Goal: Task Accomplishment & Management: Use online tool/utility

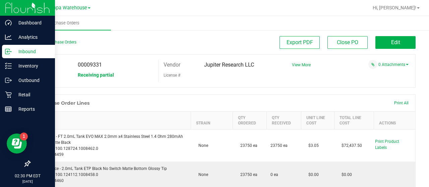
click at [13, 50] on p "Inbound" at bounding box center [32, 52] width 40 height 8
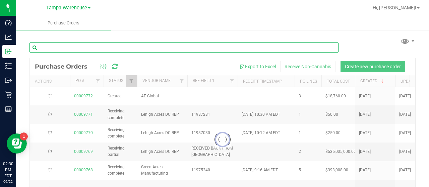
click at [113, 47] on input "text" at bounding box center [183, 48] width 309 height 10
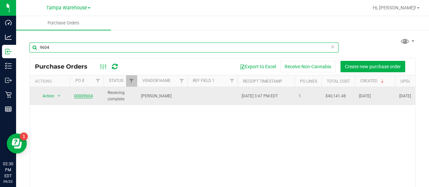
type input "9604"
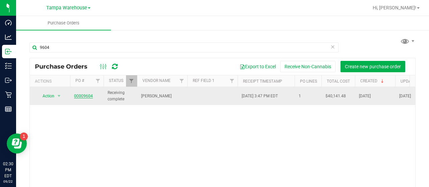
click at [79, 95] on link "00009604" at bounding box center [83, 96] width 19 height 5
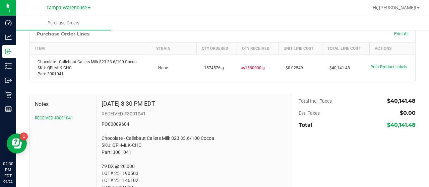
scroll to position [96, 0]
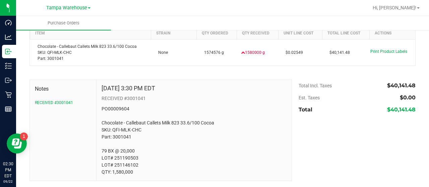
click at [136, 163] on p "PO00009604 Chocolate - Callebaut Callets Milk 823 33.6/100 Cocoa SKU: QFI-MLK-C…" at bounding box center [194, 141] width 185 height 70
drag, startPoint x: 135, startPoint y: 161, endPoint x: 126, endPoint y: 162, distance: 9.4
click at [126, 162] on p "PO00009604 Chocolate - Callebaut Callets Milk 823 33.6/100 Cocoa SKU: QFI-MLK-C…" at bounding box center [194, 141] width 185 height 70
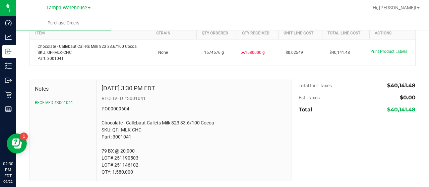
click at [126, 161] on p "PO00009604 Chocolate - Callebaut Callets Milk 823 33.6/100 Cocoa SKU: QFI-MLK-C…" at bounding box center [194, 141] width 185 height 70
copy p "LOT# 251190503 LOT# 251146102"
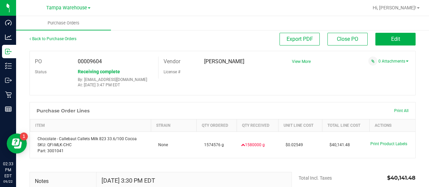
scroll to position [41, 0]
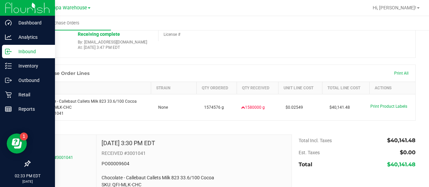
click at [24, 45] on div "Inbound" at bounding box center [28, 51] width 53 height 13
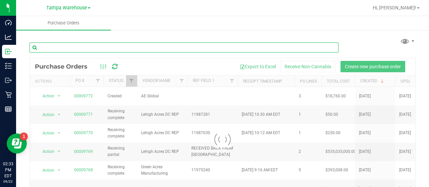
click at [123, 49] on input "text" at bounding box center [183, 48] width 309 height 10
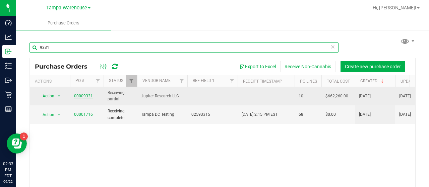
type input "9331"
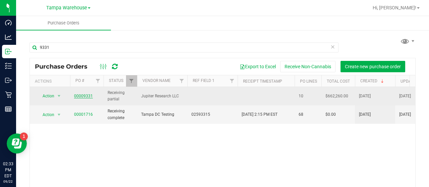
click at [89, 95] on link "00009331" at bounding box center [83, 96] width 19 height 5
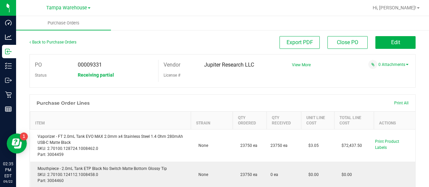
drag, startPoint x: 369, startPoint y: 3, endPoint x: 206, endPoint y: 25, distance: 164.1
click at [206, 25] on ul "Purchase Orders" at bounding box center [230, 23] width 429 height 14
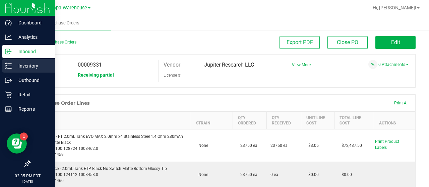
click at [23, 66] on p "Inventory" at bounding box center [32, 66] width 40 height 8
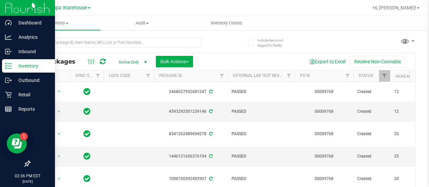
click at [95, 37] on div at bounding box center [125, 41] width 193 height 21
click at [61, 24] on span "Inventory" at bounding box center [58, 23] width 84 height 6
click at [48, 46] on span "All inventory" at bounding box center [38, 49] width 45 height 6
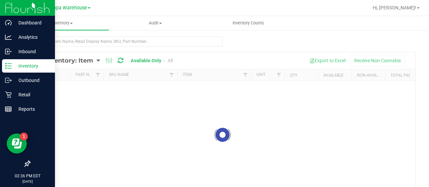
click at [93, 60] on div at bounding box center [222, 135] width 385 height 166
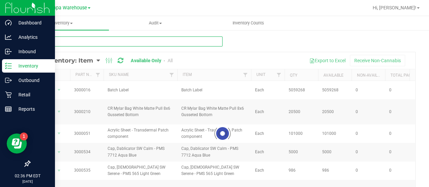
click at [85, 40] on input "text" at bounding box center [125, 42] width 193 height 10
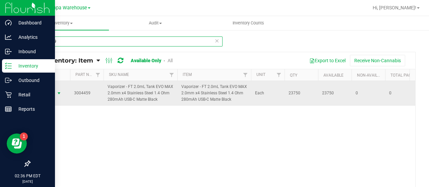
type input "3004459"
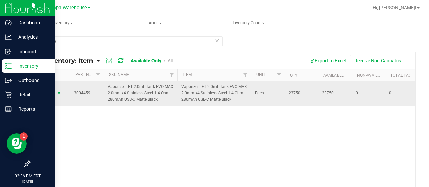
click at [55, 92] on span "select" at bounding box center [59, 93] width 8 height 9
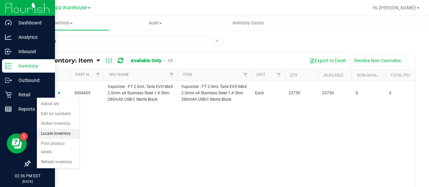
click at [50, 129] on li "Locate inventory" at bounding box center [58, 134] width 43 height 10
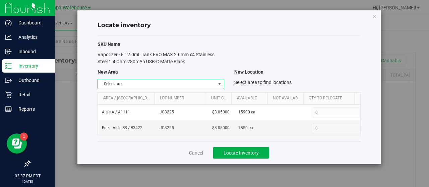
click at [218, 83] on span "select" at bounding box center [219, 83] width 5 height 5
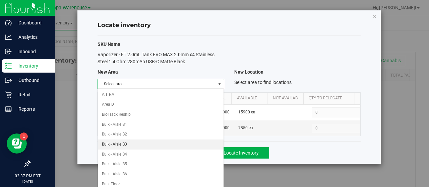
click at [132, 144] on li "Bulk - Aisle B3" at bounding box center [161, 145] width 126 height 10
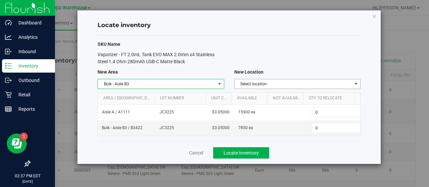
click at [298, 84] on span "Select location" at bounding box center [293, 83] width 117 height 9
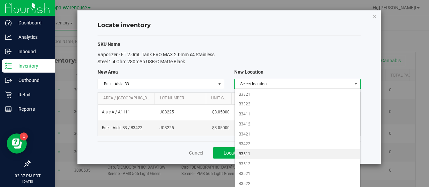
scroll to position [108, 0]
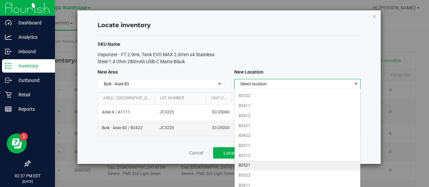
click at [256, 164] on li "B3521" at bounding box center [298, 166] width 126 height 10
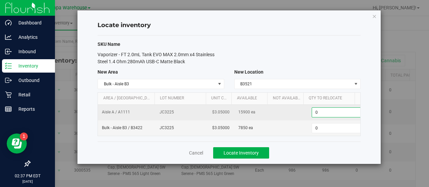
scroll to position [0, 2]
click at [318, 111] on span "0 0" at bounding box center [335, 113] width 50 height 10
click at [318, 111] on input "0" at bounding box center [335, 112] width 49 height 9
type input "7800"
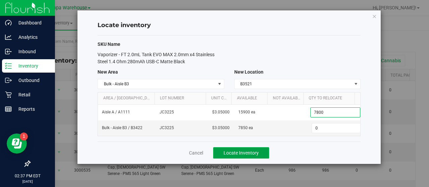
type input "7,800"
click at [251, 150] on span "Locate Inventory" at bounding box center [241, 152] width 35 height 5
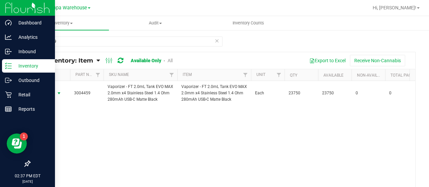
click at [53, 92] on span "Action" at bounding box center [46, 93] width 18 height 9
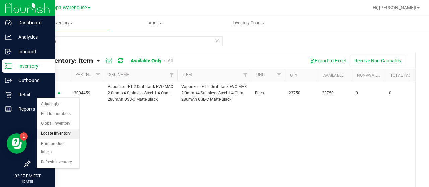
click at [52, 133] on li "Locate inventory" at bounding box center [58, 134] width 43 height 10
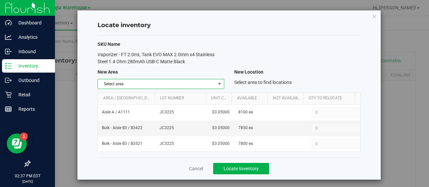
click at [217, 81] on span "select" at bounding box center [219, 83] width 5 height 5
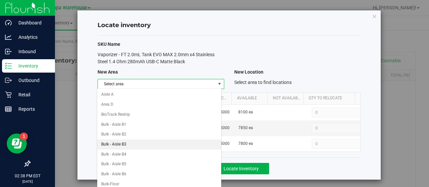
click at [148, 142] on li "Bulk - Aisle B3" at bounding box center [159, 145] width 124 height 10
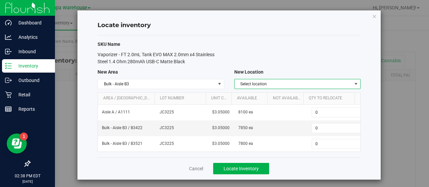
click at [290, 85] on span "Select location" at bounding box center [293, 83] width 117 height 9
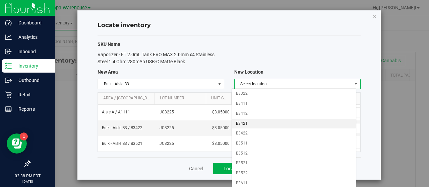
scroll to position [111, 0]
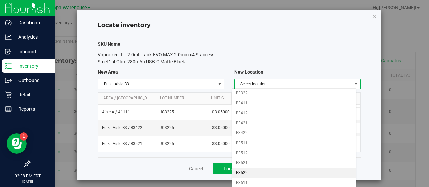
click at [245, 168] on li "B3522" at bounding box center [294, 173] width 124 height 10
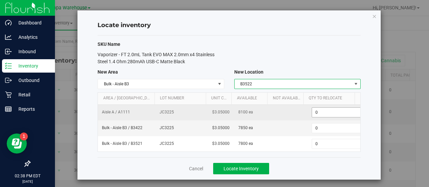
scroll to position [0, 3]
click at [324, 110] on span "0 0" at bounding box center [335, 113] width 50 height 10
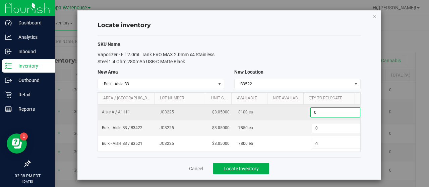
click at [324, 110] on input "0" at bounding box center [335, 112] width 49 height 9
type input "8100"
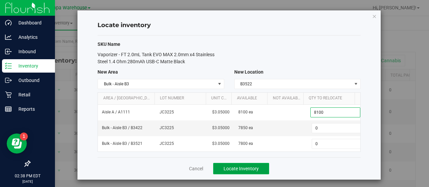
type input "8,100"
click at [252, 166] on span "Locate Inventory" at bounding box center [241, 168] width 35 height 5
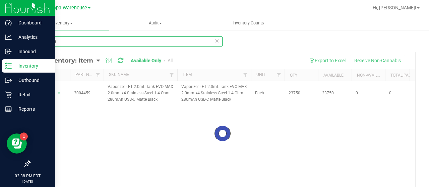
click at [105, 42] on input "3004459" at bounding box center [125, 42] width 193 height 10
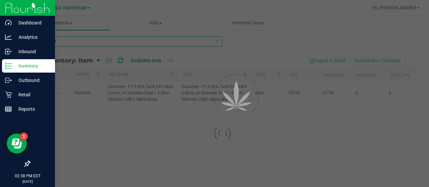
type input "3004461"
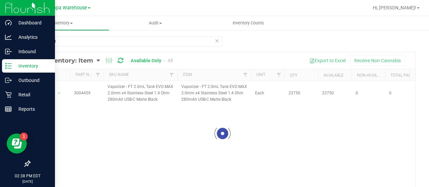
click at [92, 59] on div at bounding box center [222, 133] width 385 height 163
click at [89, 59] on div at bounding box center [222, 133] width 385 height 163
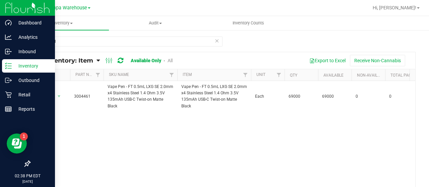
click at [89, 62] on span "All Inventory: Item" at bounding box center [64, 60] width 58 height 7
click at [50, 112] on span "Item by Location" at bounding box center [50, 111] width 37 height 6
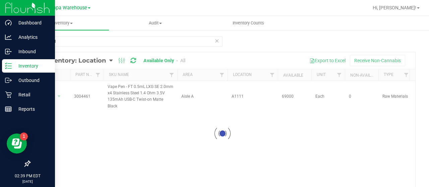
click at [51, 97] on div at bounding box center [222, 133] width 385 height 163
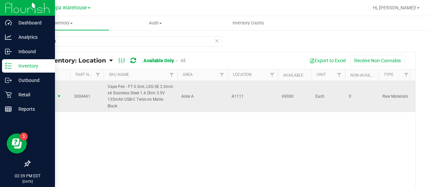
click at [49, 95] on span "Action" at bounding box center [46, 96] width 18 height 9
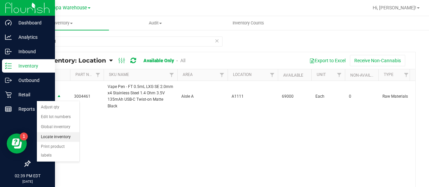
click at [50, 134] on li "Locate inventory" at bounding box center [58, 137] width 43 height 10
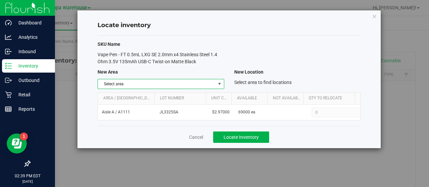
click at [198, 83] on span "Select area" at bounding box center [156, 83] width 117 height 9
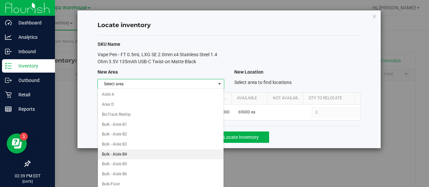
click at [134, 150] on li "Bulk - Aisle B4" at bounding box center [161, 155] width 126 height 10
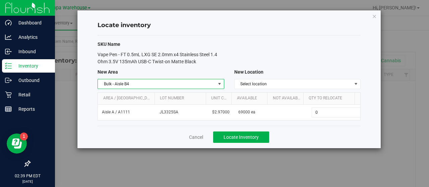
click at [162, 89] on div "SKU Name Vape Pen - FT 0.5mL LXG SE 2.0mm x4 Stainless Steel 1.4 Ohm 3.5V 135mA…" at bounding box center [229, 81] width 263 height 90
click at [161, 85] on span "Bulk - Aisle B4" at bounding box center [156, 83] width 117 height 9
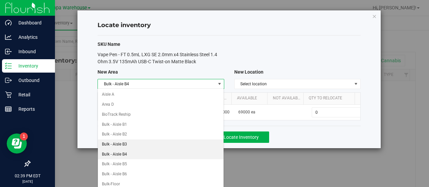
click at [127, 144] on li "Bulk - Aisle B3" at bounding box center [161, 145] width 126 height 10
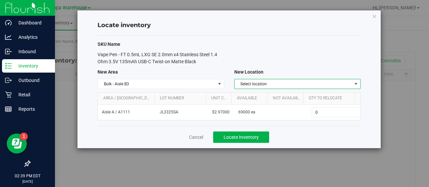
click at [316, 83] on span "Select location" at bounding box center [293, 83] width 117 height 9
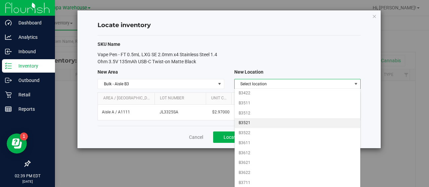
scroll to position [151, 0]
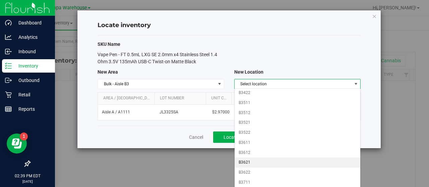
click at [248, 158] on li "B3621" at bounding box center [298, 163] width 126 height 10
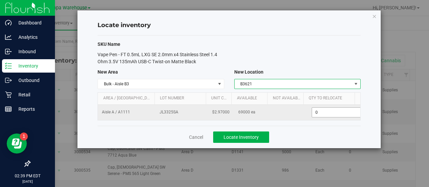
click at [331, 116] on span "0 0" at bounding box center [337, 113] width 50 height 10
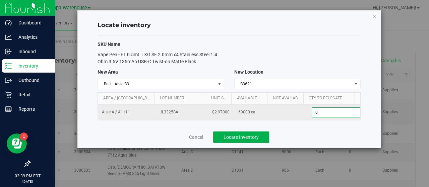
scroll to position [0, 2]
click at [331, 116] on input "0" at bounding box center [335, 112] width 49 height 9
type input "24000"
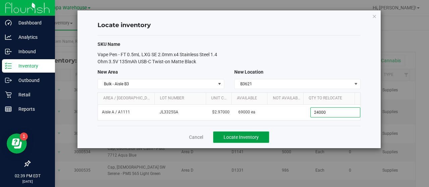
type input "24,000"
click at [258, 135] on span "Locate Inventory" at bounding box center [241, 137] width 35 height 5
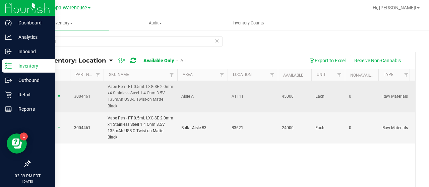
click at [48, 98] on span "Action" at bounding box center [46, 96] width 18 height 9
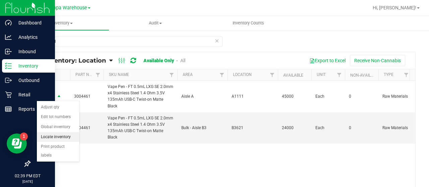
click at [67, 136] on li "Locate inventory" at bounding box center [58, 137] width 43 height 10
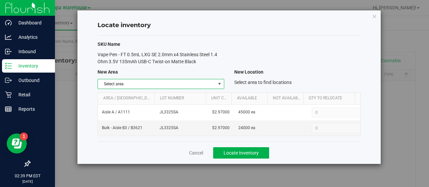
click at [219, 83] on span "select" at bounding box center [219, 83] width 5 height 5
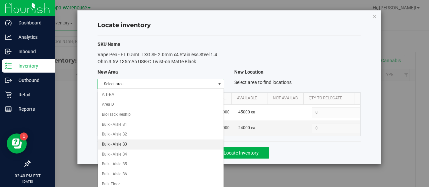
click at [134, 144] on li "Bulk - Aisle B3" at bounding box center [161, 145] width 126 height 10
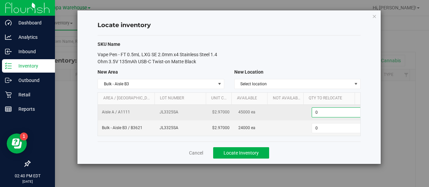
scroll to position [0, 2]
click at [343, 109] on span "0 0" at bounding box center [335, 113] width 50 height 10
click at [343, 109] on input "0" at bounding box center [335, 112] width 49 height 9
type input "3622"
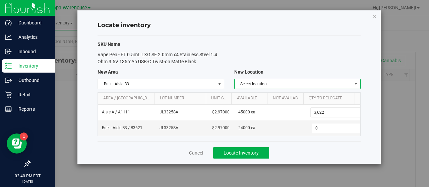
click at [345, 87] on span "Select location" at bounding box center [293, 83] width 117 height 9
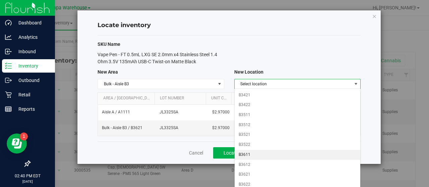
scroll to position [142, 0]
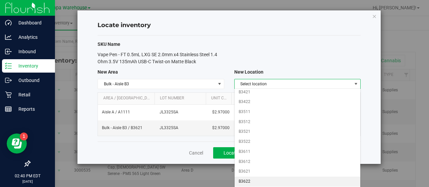
click at [251, 177] on li "B3622" at bounding box center [298, 182] width 126 height 10
type input "0"
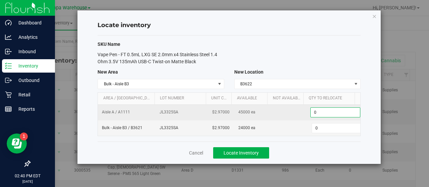
click at [321, 109] on span "0 0" at bounding box center [335, 113] width 50 height 10
click at [321, 109] on input "0" at bounding box center [335, 112] width 49 height 9
type input "26000"
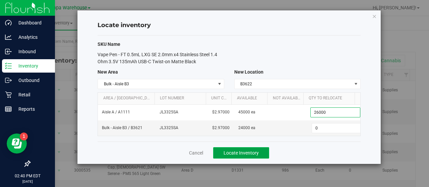
type input "26,000"
click at [246, 148] on button "Locate Inventory" at bounding box center [241, 152] width 56 height 11
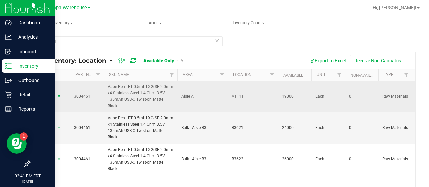
click at [52, 94] on span "Action" at bounding box center [46, 96] width 18 height 9
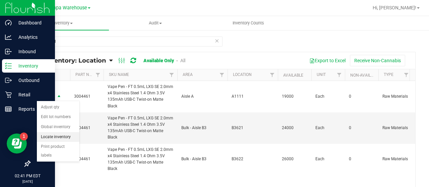
click at [55, 136] on li "Locate inventory" at bounding box center [58, 137] width 43 height 10
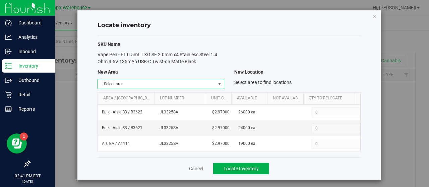
click at [217, 82] on span "select" at bounding box center [219, 83] width 5 height 5
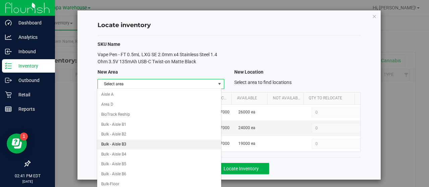
click at [146, 140] on li "Bulk - Aisle B3" at bounding box center [159, 145] width 124 height 10
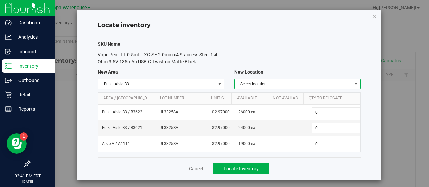
click at [262, 82] on span "Select location" at bounding box center [293, 83] width 117 height 9
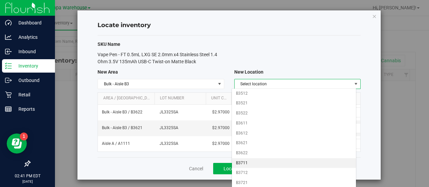
scroll to position [189, 0]
click at [245, 160] on li "B3721" at bounding box center [294, 165] width 124 height 10
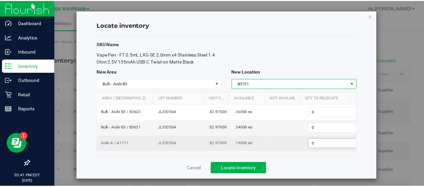
scroll to position [0, 3]
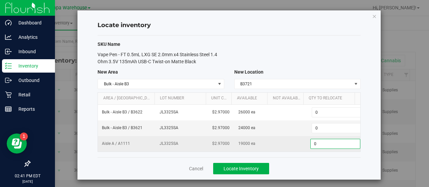
click at [312, 143] on span "0 0" at bounding box center [335, 144] width 50 height 10
click at [312, 143] on input "0" at bounding box center [335, 143] width 49 height 9
type input "19000"
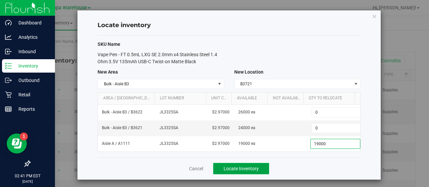
type input "19,000"
click at [246, 168] on span "Locate Inventory" at bounding box center [241, 168] width 35 height 5
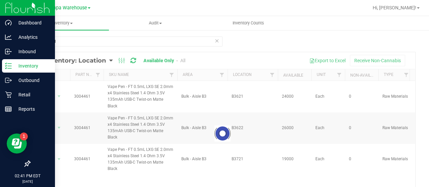
click at [214, 45] on span at bounding box center [216, 41] width 5 height 9
click at [271, 75] on div at bounding box center [222, 133] width 385 height 163
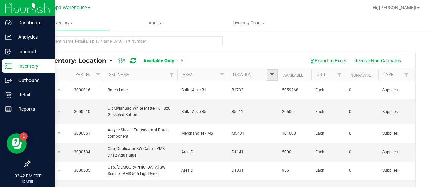
click at [271, 75] on span "Filter" at bounding box center [271, 74] width 5 height 5
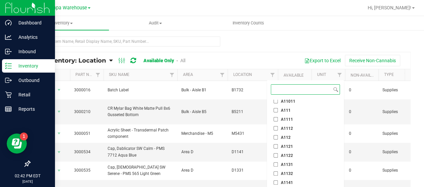
scroll to position [102, 0]
click at [273, 120] on input "A1111" at bounding box center [275, 119] width 4 height 4
checkbox input "true"
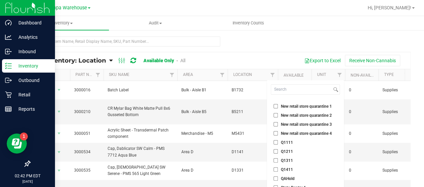
scroll to position [44, 0]
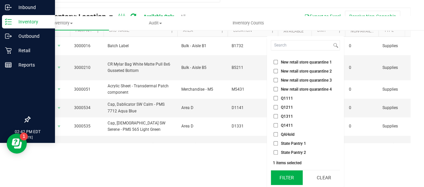
click at [292, 175] on button "Filter" at bounding box center [287, 178] width 32 height 15
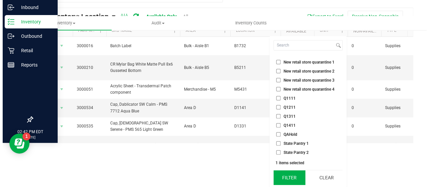
scroll to position [0, 0]
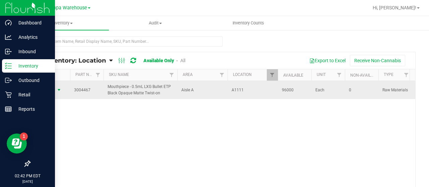
click at [57, 90] on span "select" at bounding box center [58, 89] width 5 height 5
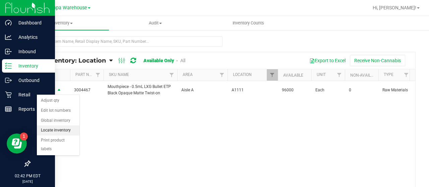
click at [54, 129] on li "Locate inventory" at bounding box center [58, 131] width 43 height 10
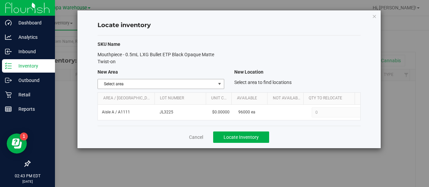
click at [223, 83] on span "select" at bounding box center [219, 83] width 8 height 9
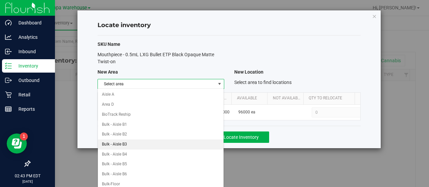
click at [128, 142] on li "Bulk - Aisle B3" at bounding box center [161, 145] width 126 height 10
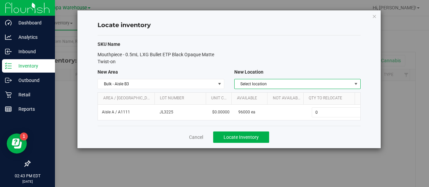
click at [354, 86] on span "select" at bounding box center [355, 83] width 5 height 5
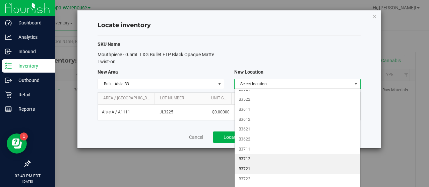
scroll to position [196, 0]
click at [251, 163] on li "B3722" at bounding box center [298, 168] width 126 height 10
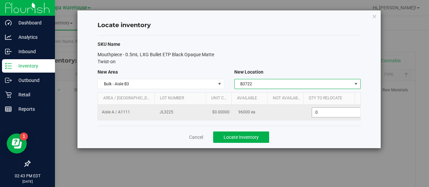
scroll to position [0, 2]
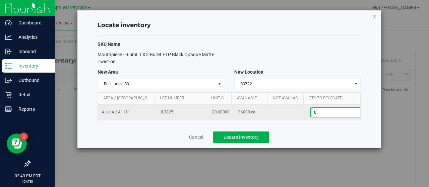
click at [321, 111] on span "0 0" at bounding box center [335, 113] width 50 height 10
click at [321, 111] on input "0" at bounding box center [335, 112] width 49 height 9
type input "96000"
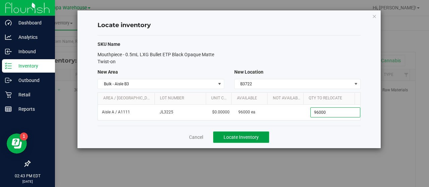
type input "96,000"
click at [257, 132] on button "Locate Inventory" at bounding box center [241, 137] width 56 height 11
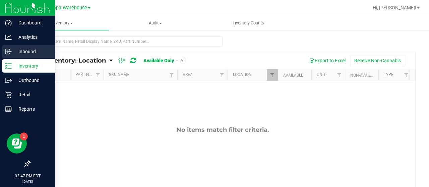
click at [11, 48] on icon at bounding box center [8, 51] width 7 height 7
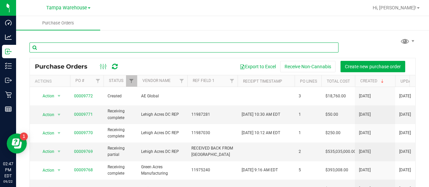
click at [73, 46] on input "text" at bounding box center [183, 48] width 309 height 10
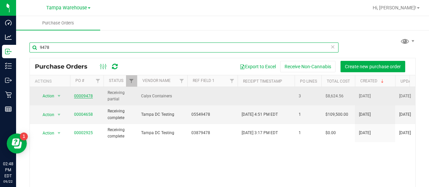
type input "9478"
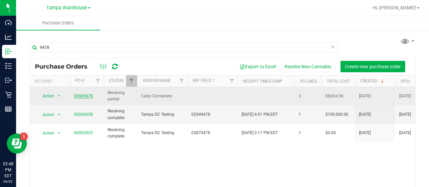
click at [87, 94] on link "00009478" at bounding box center [83, 96] width 19 height 5
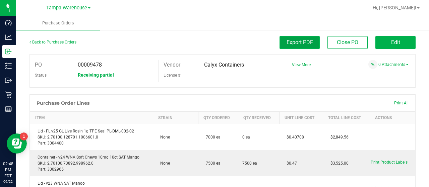
click at [296, 43] on span "Export PDF" at bounding box center [300, 42] width 26 height 6
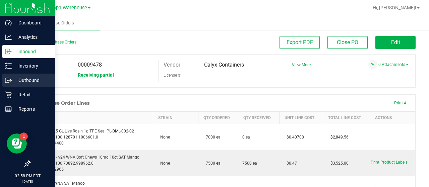
click at [20, 83] on p "Outbound" at bounding box center [32, 80] width 40 height 8
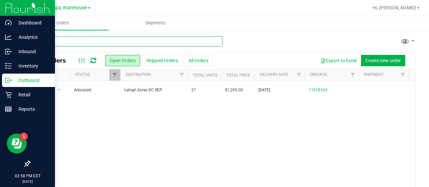
click at [103, 44] on input "text" at bounding box center [125, 42] width 193 height 10
click at [103, 43] on input "text" at bounding box center [125, 42] width 193 height 10
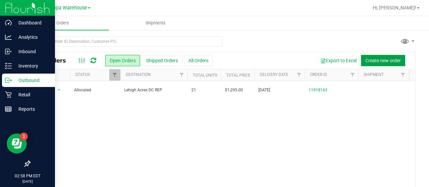
click at [376, 59] on span "Create new order" at bounding box center [383, 60] width 36 height 5
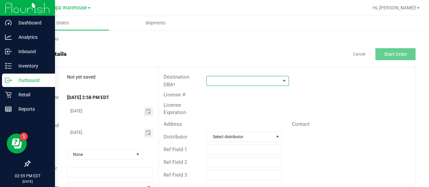
click at [223, 76] on span at bounding box center [243, 80] width 73 height 9
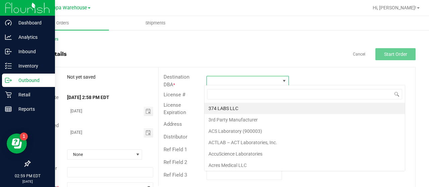
scroll to position [10, 81]
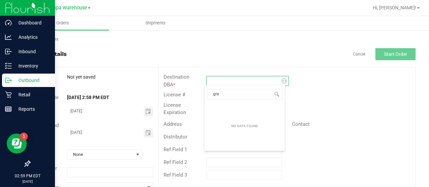
type input "gree"
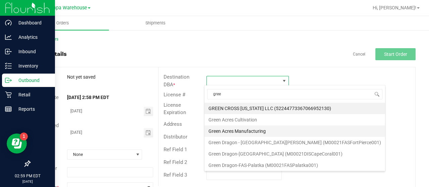
click at [233, 130] on li "Green Acres Manufacturing" at bounding box center [294, 131] width 181 height 11
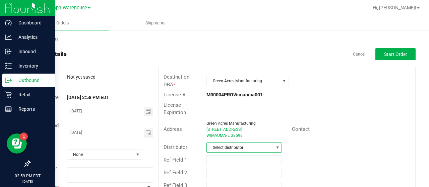
click at [227, 143] on span "Select distributor" at bounding box center [243, 148] width 75 height 10
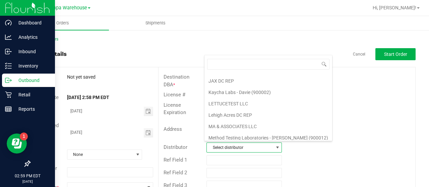
scroll to position [313, 0]
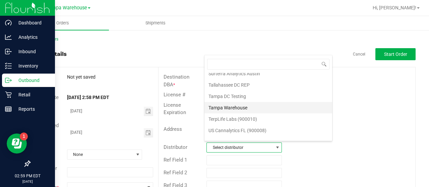
click at [241, 102] on li "Tampa Warehouse" at bounding box center [268, 107] width 128 height 11
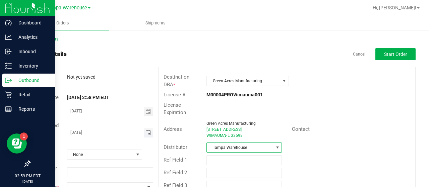
click at [148, 132] on span "Toggle calendar" at bounding box center [147, 132] width 5 height 5
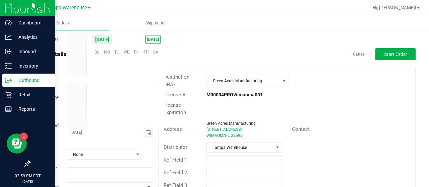
scroll to position [108676, 0]
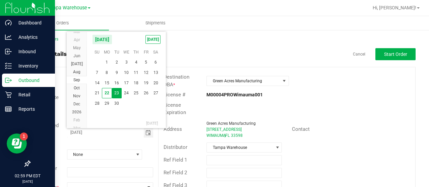
click at [117, 91] on span "23" at bounding box center [117, 93] width 10 height 10
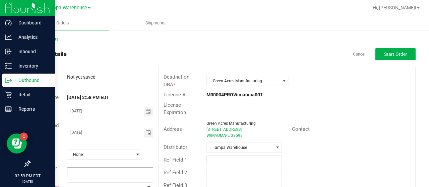
scroll to position [18, 0]
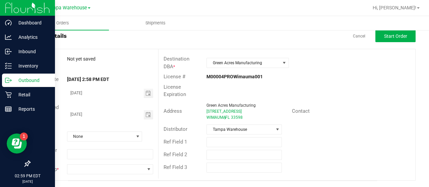
click at [108, 175] on div "Sales Rep *" at bounding box center [94, 169] width 128 height 13
click at [108, 171] on span at bounding box center [105, 169] width 77 height 9
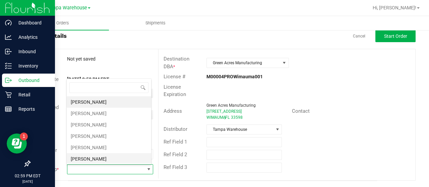
scroll to position [168, 0]
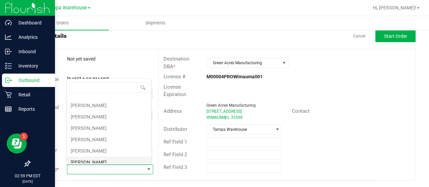
click at [99, 162] on li "[PERSON_NAME]" at bounding box center [109, 162] width 84 height 11
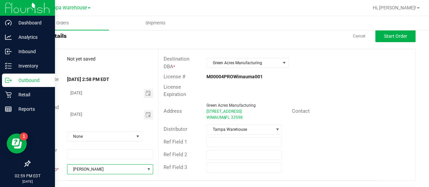
click at [89, 172] on span "[PERSON_NAME]" at bounding box center [105, 169] width 77 height 9
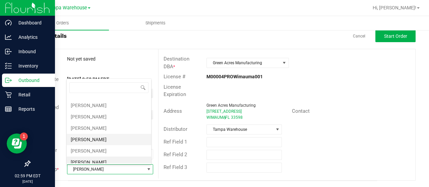
click at [88, 136] on li "[PERSON_NAME]" at bounding box center [109, 139] width 84 height 11
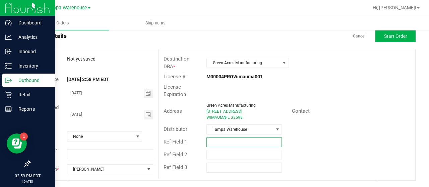
click at [238, 140] on input "text" at bounding box center [243, 142] width 75 height 10
type input "GA EDIBLE REQUEST [DATE]"
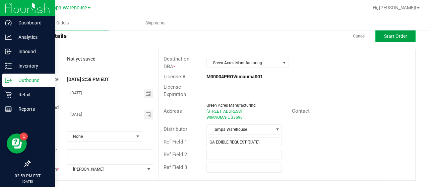
click at [385, 36] on span "Start Order" at bounding box center [395, 36] width 23 height 5
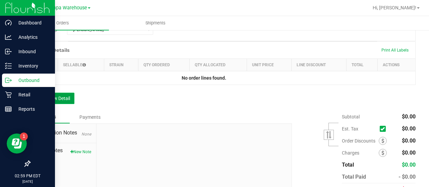
click at [59, 96] on button "Add New Detail" at bounding box center [51, 98] width 45 height 11
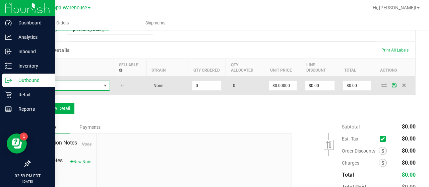
click at [80, 83] on span "NO DATA FOUND" at bounding box center [68, 85] width 67 height 9
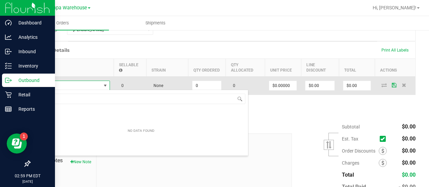
scroll to position [10, 76]
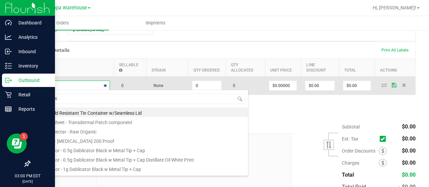
type input "3002960"
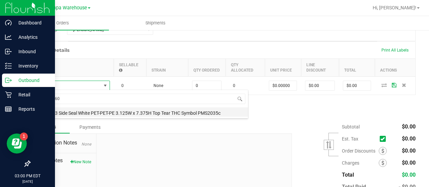
click at [156, 110] on li "Pouch - 3 Side Seal White PET-PET-PE 3.125W x 7.375H Top Tear THC Symbol PMS203…" at bounding box center [141, 112] width 214 height 9
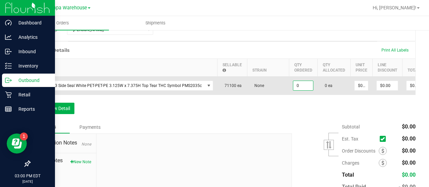
click at [299, 85] on input "0" at bounding box center [303, 85] width 20 height 9
type input "5000 ea"
click at [277, 90] on td "None" at bounding box center [268, 86] width 42 height 18
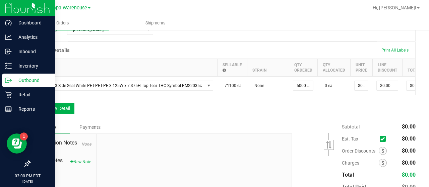
click at [259, 104] on div "Order Details Print All Labels Item Sellable Strain Qty Ordered Qty Allocated U…" at bounding box center [222, 81] width 386 height 79
click at [70, 114] on button "Add New Detail" at bounding box center [51, 108] width 45 height 11
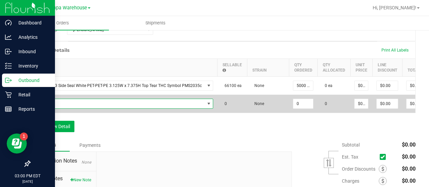
click at [64, 101] on span "NO DATA FOUND" at bounding box center [120, 103] width 170 height 9
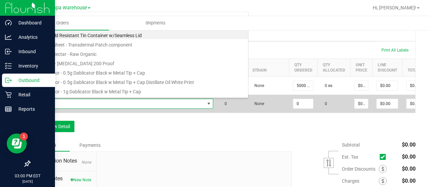
scroll to position [10, 176]
type input "3004482"
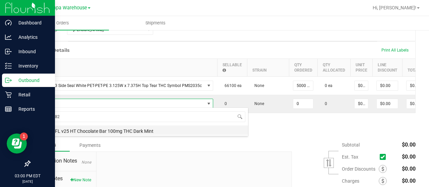
click at [110, 132] on li "Pouch - FL v25 HT Chocolate Bar 100mg THC Dark Mint" at bounding box center [141, 130] width 214 height 9
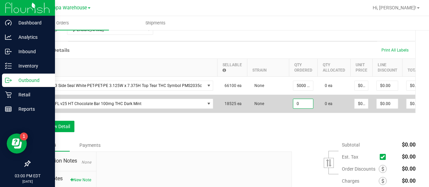
click at [297, 103] on input "0" at bounding box center [303, 103] width 20 height 9
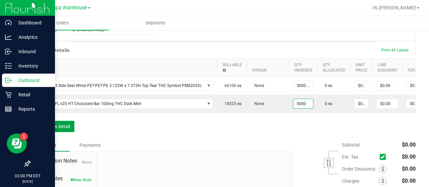
type input "5000 ea"
click at [61, 129] on button "Add New Detail" at bounding box center [51, 126] width 45 height 11
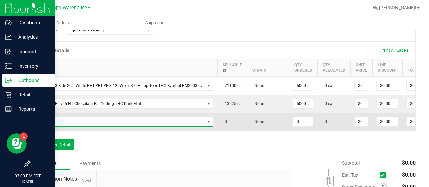
click at [64, 119] on span "NO DATA FOUND" at bounding box center [120, 121] width 170 height 9
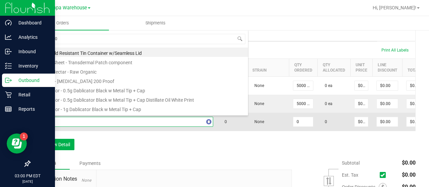
type input "3002905"
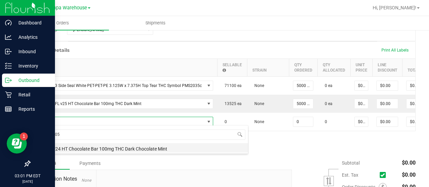
click at [94, 146] on li "Label - v24 HT Chocolate Bar 100mg THC Dark Chocolate Mint" at bounding box center [141, 147] width 214 height 9
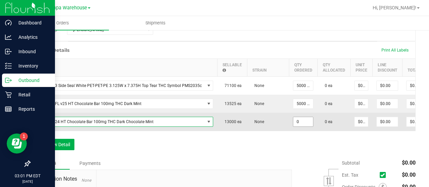
click at [300, 121] on input "0" at bounding box center [303, 121] width 20 height 9
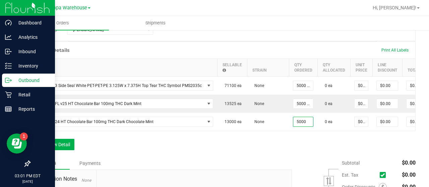
type input "5000 ea"
click at [283, 148] on div "Order Details Print All Labels Item Sellable Strain Qty Ordered Qty Allocated U…" at bounding box center [222, 100] width 386 height 116
click at [64, 150] on button "Add New Detail" at bounding box center [51, 144] width 45 height 11
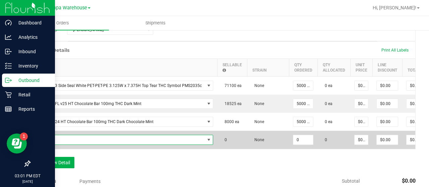
click at [78, 140] on span "NO DATA FOUND" at bounding box center [120, 139] width 170 height 9
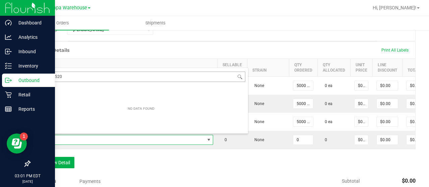
click at [96, 77] on input "30000520" at bounding box center [141, 77] width 208 height 10
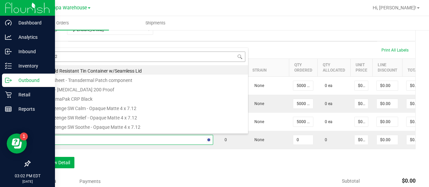
type input "3000520"
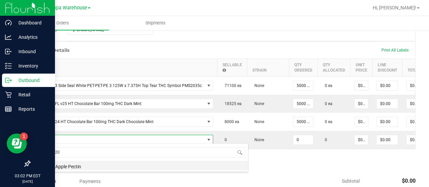
click at [95, 166] on li "Powder Apple Pectin" at bounding box center [141, 165] width 214 height 9
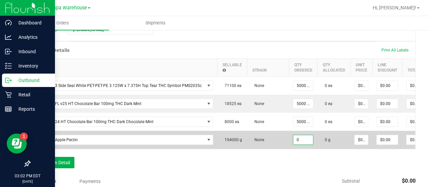
click at [299, 139] on input "0" at bounding box center [303, 139] width 20 height 9
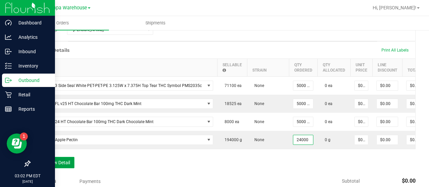
type input "24000.0000 g"
click at [67, 169] on button "Add New Detail" at bounding box center [51, 162] width 45 height 11
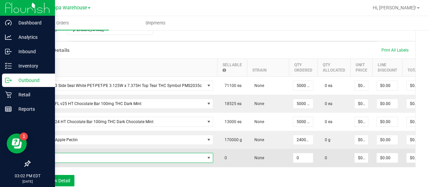
click at [64, 155] on span "NO DATA FOUND" at bounding box center [120, 157] width 170 height 9
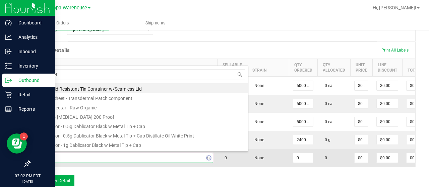
type input "3001041"
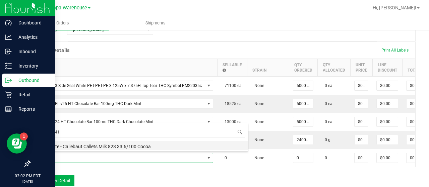
click at [84, 148] on li "Chocolate - Callebaut Callets Milk 823 33.6/100 Cocoa" at bounding box center [141, 145] width 214 height 9
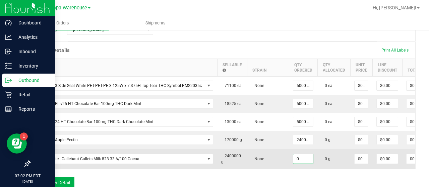
click at [302, 158] on input "0" at bounding box center [303, 158] width 20 height 9
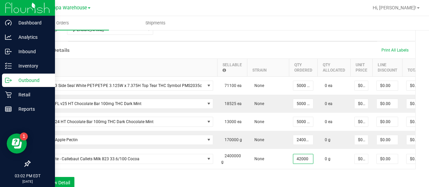
type input "42000.0000 g"
click at [231, 174] on div "Order Details Print All Labels Item Sellable Strain Qty Ordered Qty Allocated U…" at bounding box center [222, 119] width 386 height 154
click at [60, 183] on button "Add New Detail" at bounding box center [51, 182] width 45 height 11
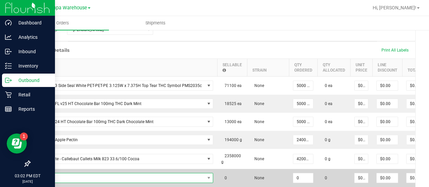
click at [60, 176] on span "NO DATA FOUND" at bounding box center [120, 178] width 170 height 9
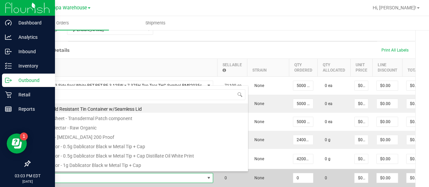
type input "8"
type input "3000693"
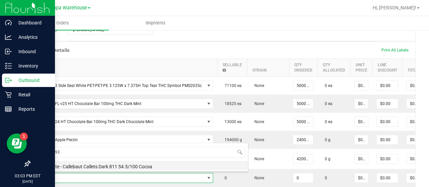
click at [75, 166] on li "Chocolate - Callebaut Callets Dark 811 54.5/100 Cocoa" at bounding box center [141, 165] width 214 height 9
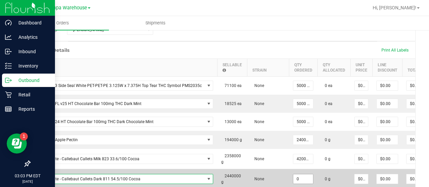
click at [300, 178] on input "0" at bounding box center [303, 179] width 20 height 9
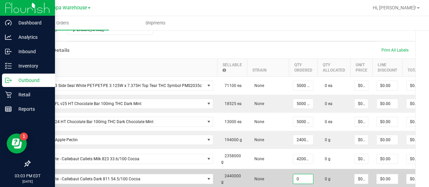
click at [300, 178] on input "0" at bounding box center [303, 179] width 20 height 9
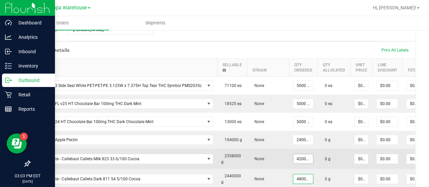
type input "480000"
type input "42000"
type input "480000.0000 g"
click at [300, 160] on input "42000" at bounding box center [303, 158] width 20 height 9
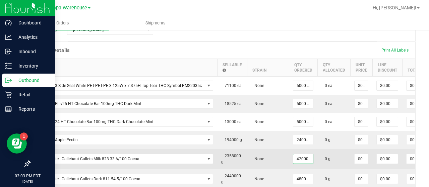
click at [300, 160] on input "42000" at bounding box center [303, 158] width 20 height 9
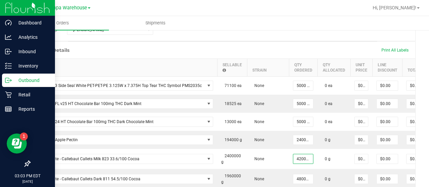
type input "420000.0000 g"
click at [269, 49] on div "Order Details Print All Labels" at bounding box center [222, 50] width 385 height 17
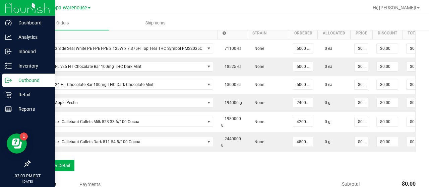
scroll to position [210, 0]
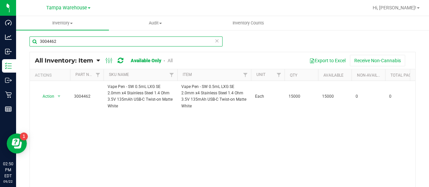
click at [152, 43] on input "3004462" at bounding box center [125, 42] width 193 height 10
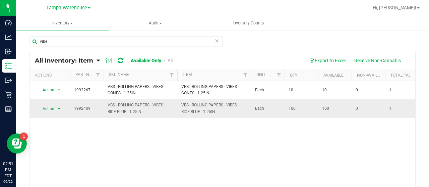
click at [49, 108] on span "Action" at bounding box center [46, 108] width 18 height 9
click at [114, 164] on div "Action Action Global inventory View packages 1992267 VBS - ROLLING PAPERS - VIB…" at bounding box center [222, 140] width 385 height 118
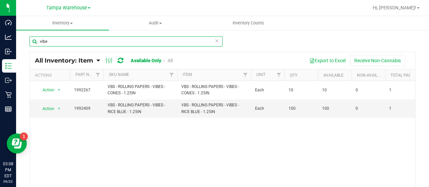
click at [121, 44] on input "vibe" at bounding box center [125, 42] width 193 height 10
type input "3004482"
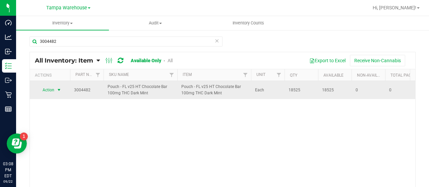
click at [54, 86] on span "Action" at bounding box center [50, 89] width 27 height 9
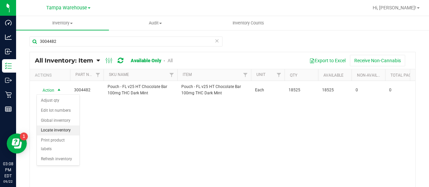
click at [48, 128] on li "Locate inventory" at bounding box center [58, 131] width 43 height 10
